Goal: Task Accomplishment & Management: Use online tool/utility

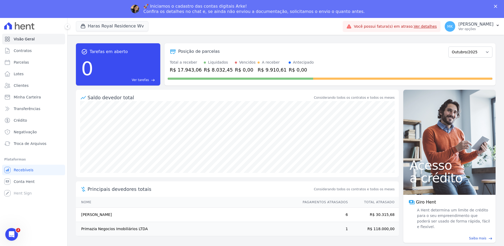
click at [129, 8] on div "🚀 Iniciamos o cadastro das contas digitais Arke! Confira os detalhes no chat e,…" at bounding box center [252, 9] width 504 height 14
click at [123, 26] on button "Haras Royal Residence Wv" at bounding box center [112, 26] width 73 height 10
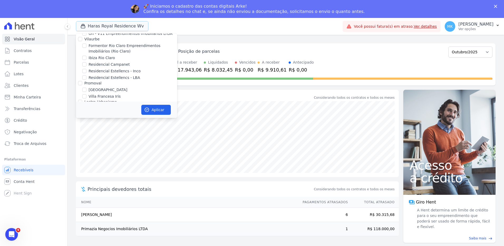
scroll to position [1460, 0]
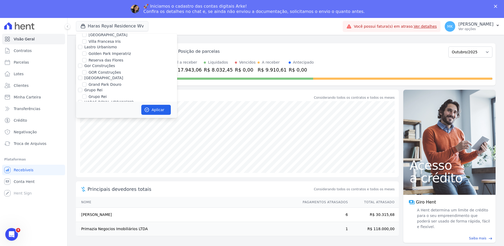
click at [84, 107] on input "HARAS ROYAL RESIDENCE - [GEOGRAPHIC_DATA]" at bounding box center [84, 109] width 4 height 4
checkbox input "false"
click at [84, 119] on input "HARAS ROYAL URBANISMO" at bounding box center [84, 121] width 4 height 4
checkbox input "true"
click at [162, 109] on button "Aplicar" at bounding box center [156, 110] width 30 height 10
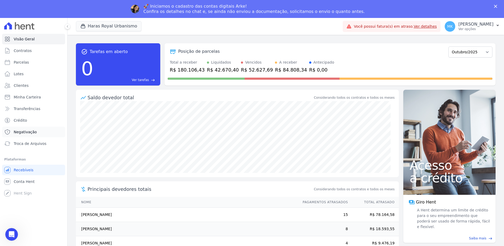
scroll to position [0, 0]
click at [32, 143] on span "Troca de Arquivos" at bounding box center [30, 143] width 33 height 5
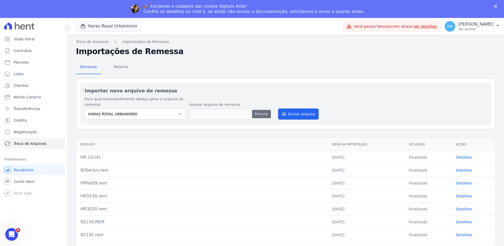
click at [261, 113] on button "Procurar" at bounding box center [261, 114] width 19 height 8
type input "UA119.txt"
click at [18, 50] on span "Contratos" at bounding box center [23, 50] width 18 height 5
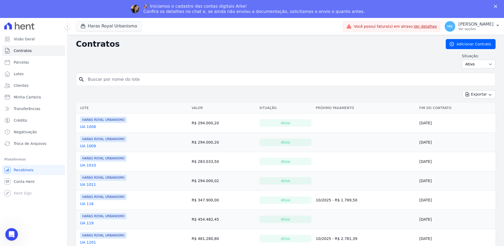
drag, startPoint x: 97, startPoint y: 62, endPoint x: 97, endPoint y: 68, distance: 6.6
click at [97, 62] on div "Situação: Ativo Todos Pausado Distratado Rascunho Expirado Encerrado" at bounding box center [286, 60] width 420 height 15
click at [97, 82] on input "search" at bounding box center [289, 79] width 409 height 11
type input "UA 119"
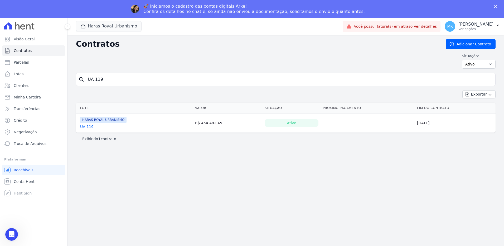
click at [87, 128] on link "UA 119" at bounding box center [86, 126] width 13 height 5
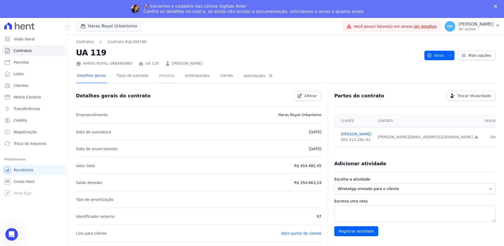
click at [159, 75] on link "Parcelas" at bounding box center [166, 76] width 17 height 14
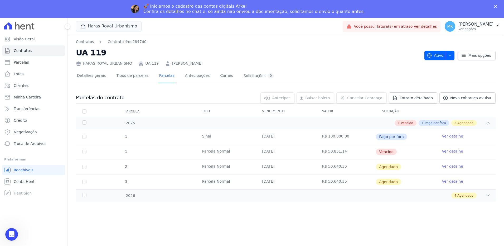
click at [448, 151] on link "Ver detalhe" at bounding box center [452, 150] width 21 height 5
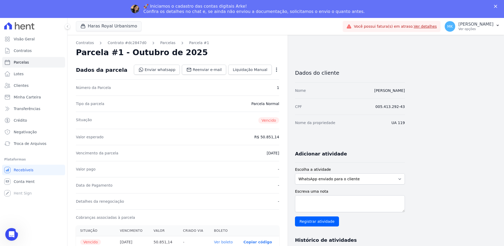
click at [276, 68] on icon "button" at bounding box center [276, 69] width 5 height 5
click at [251, 86] on link "Cancelar Cobrança" at bounding box center [254, 85] width 46 height 9
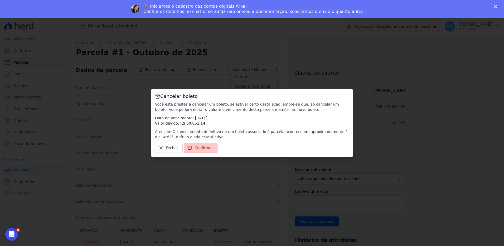
click at [205, 146] on span "Confirmar" at bounding box center [204, 147] width 18 height 5
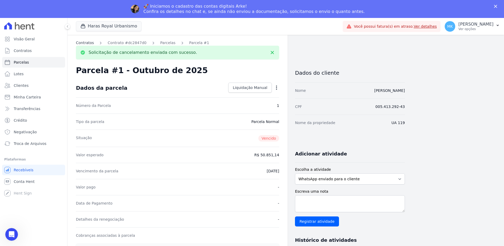
click at [85, 44] on link "Contratos" at bounding box center [85, 43] width 18 height 6
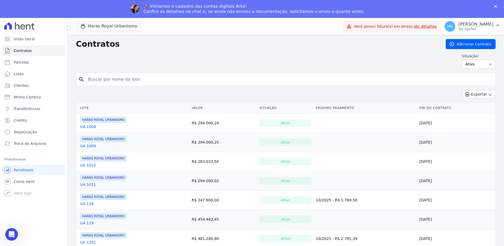
click at [104, 80] on input "search" at bounding box center [289, 79] width 409 height 11
type input "UA 119"
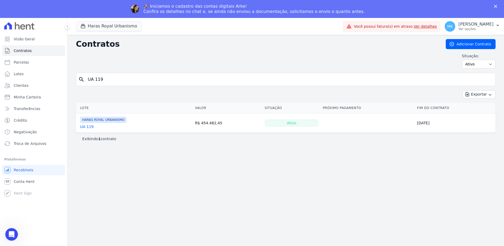
click at [86, 129] on link "UA 119" at bounding box center [86, 126] width 13 height 5
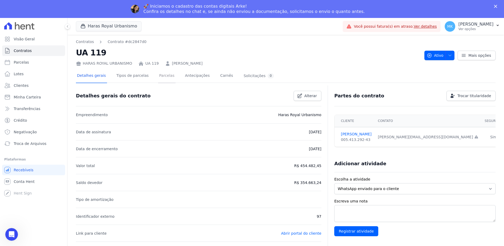
click at [158, 76] on link "Parcelas" at bounding box center [166, 76] width 17 height 14
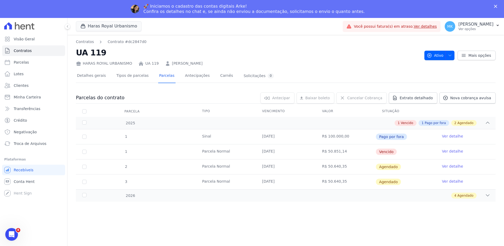
click at [451, 151] on link "Ver detalhe" at bounding box center [452, 150] width 21 height 5
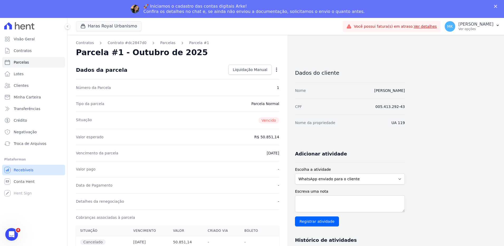
click at [26, 170] on span "Recebíveis" at bounding box center [24, 169] width 20 height 5
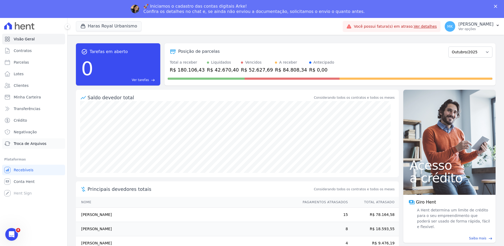
click at [28, 143] on span "Troca de Arquivos" at bounding box center [30, 143] width 33 height 5
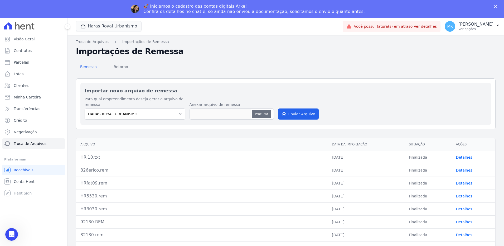
click at [257, 114] on button "Procurar" at bounding box center [261, 114] width 19 height 8
type input "UA119.txt"
drag, startPoint x: 293, startPoint y: 114, endPoint x: 285, endPoint y: 112, distance: 8.1
click at [285, 112] on button "Enviar Arquivo" at bounding box center [298, 113] width 41 height 11
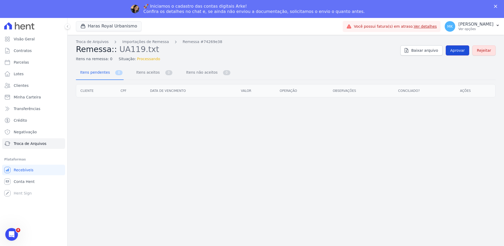
click at [459, 50] on span "Aprovar" at bounding box center [457, 50] width 15 height 5
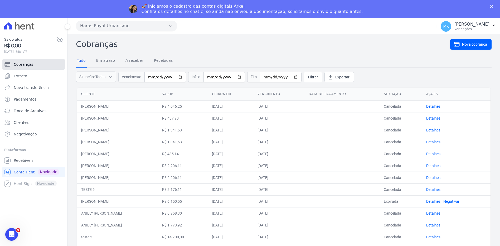
click at [22, 64] on span "Cobranças" at bounding box center [24, 64] width 20 height 5
click at [31, 64] on span "Cobranças" at bounding box center [24, 64] width 20 height 5
click at [26, 161] on span "Recebíveis" at bounding box center [24, 160] width 20 height 5
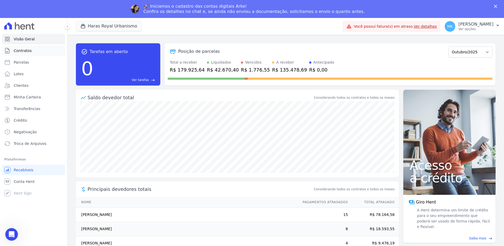
click at [24, 48] on span "Contratos" at bounding box center [23, 50] width 18 height 5
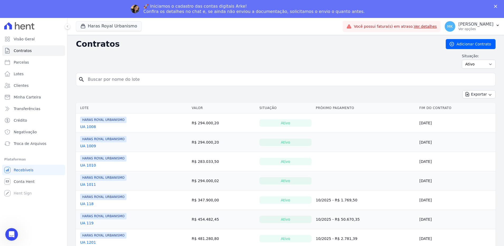
click at [102, 81] on input "search" at bounding box center [289, 79] width 409 height 11
type input "UA 119"
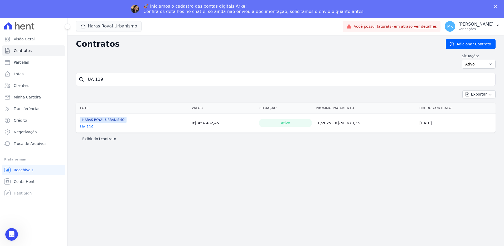
click at [85, 126] on link "UA 119" at bounding box center [86, 126] width 13 height 5
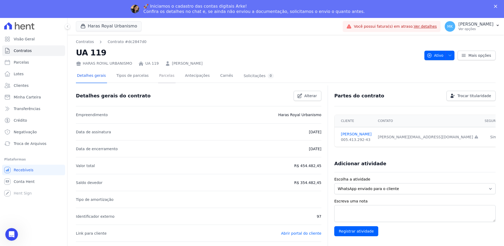
click at [158, 76] on link "Parcelas" at bounding box center [166, 76] width 17 height 14
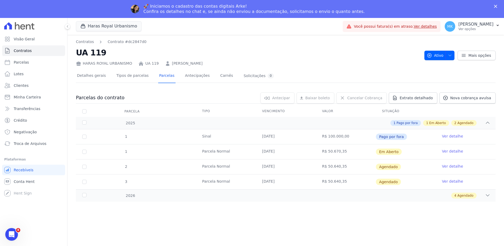
click at [450, 151] on link "Ver detalhe" at bounding box center [452, 150] width 21 height 5
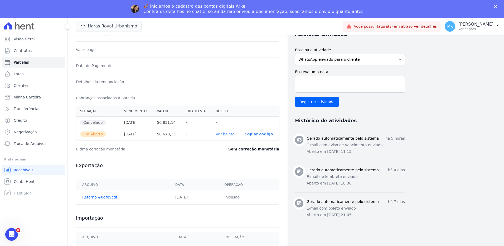
scroll to position [127, 0]
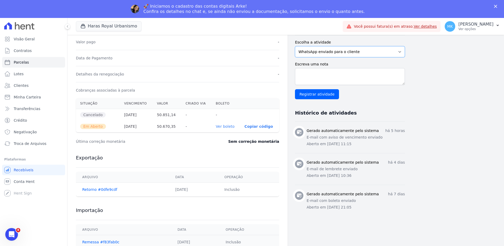
click at [372, 52] on select "WhatsApp enviado para o cliente Adicionar um comentário Ligação feita para o cl…" at bounding box center [350, 51] width 110 height 11
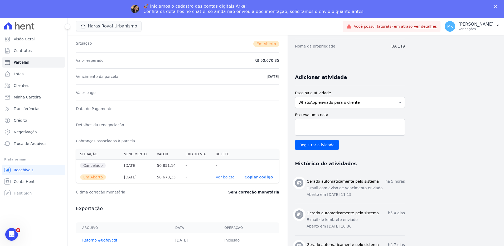
scroll to position [105, 0]
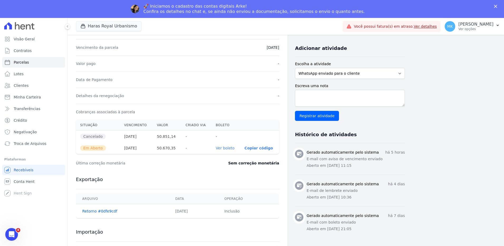
click at [229, 147] on link "Ver boleto" at bounding box center [225, 148] width 19 height 4
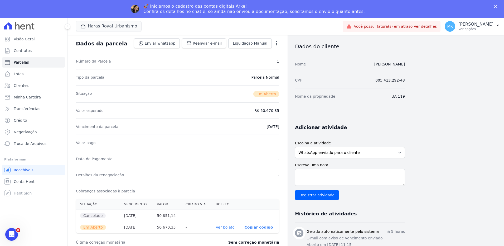
scroll to position [0, 0]
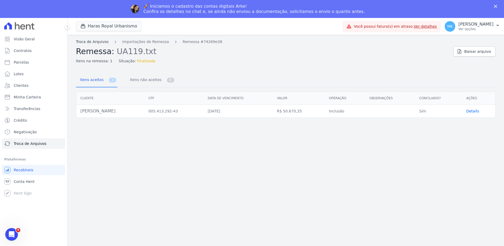
click at [90, 44] on link "Troca de Arquivos" at bounding box center [92, 42] width 33 height 6
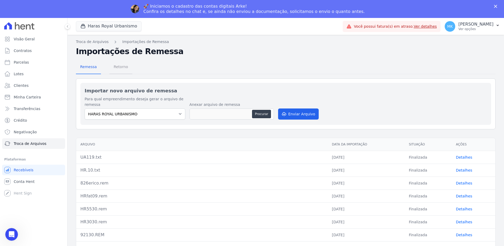
click at [117, 67] on span "Retorno" at bounding box center [120, 66] width 21 height 11
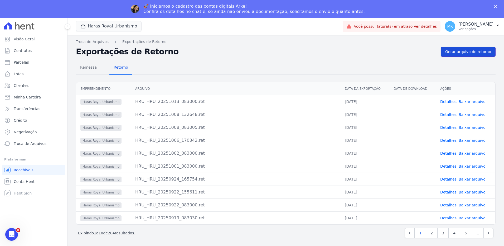
click at [471, 51] on span "Gerar arquivo de retorno" at bounding box center [468, 51] width 46 height 5
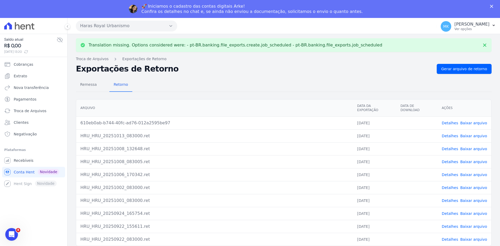
click at [468, 121] on link "Baixar arquivo" at bounding box center [473, 123] width 27 height 4
